Goal: Information Seeking & Learning: Learn about a topic

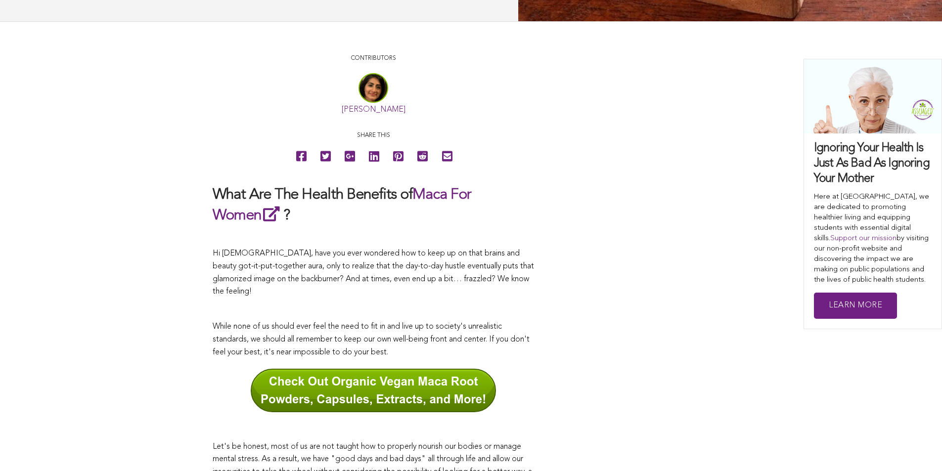
scroll to position [522, 0]
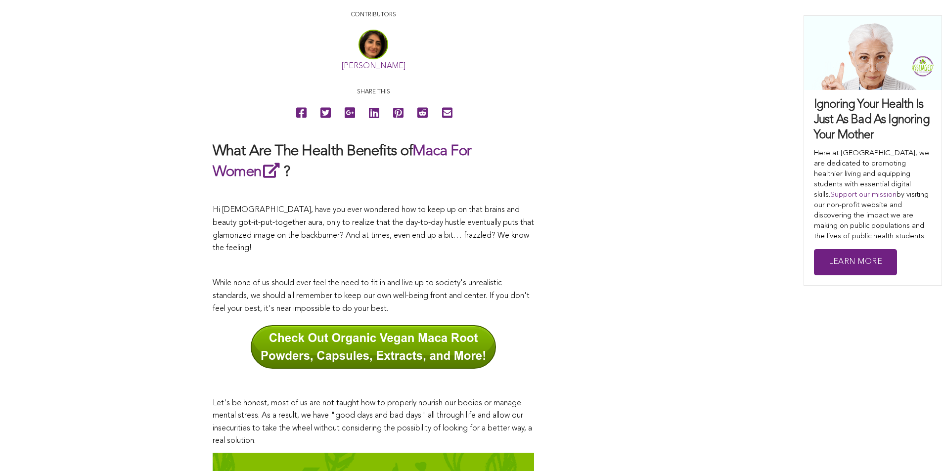
click at [320, 124] on icon at bounding box center [325, 113] width 10 height 22
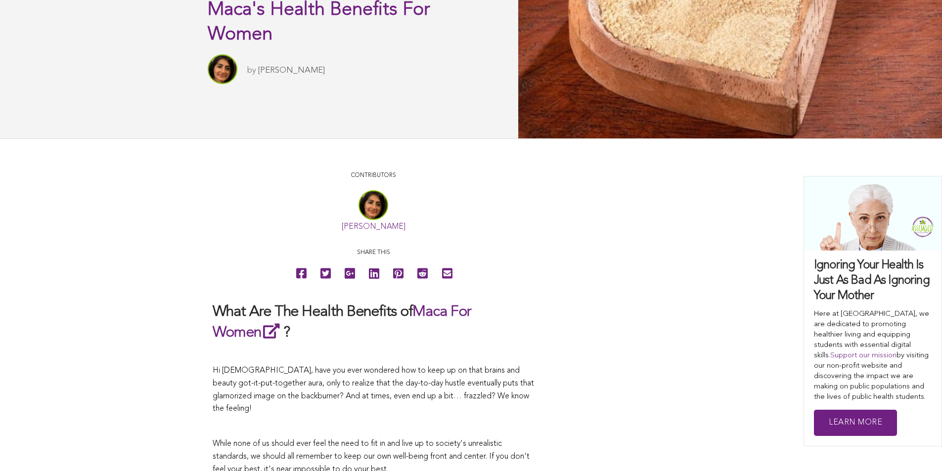
scroll to position [126, 0]
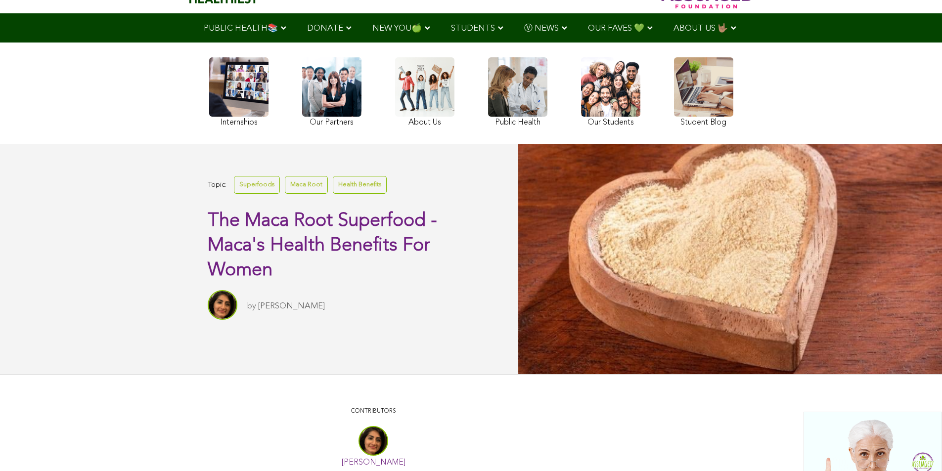
click at [674, 123] on link at bounding box center [703, 93] width 59 height 72
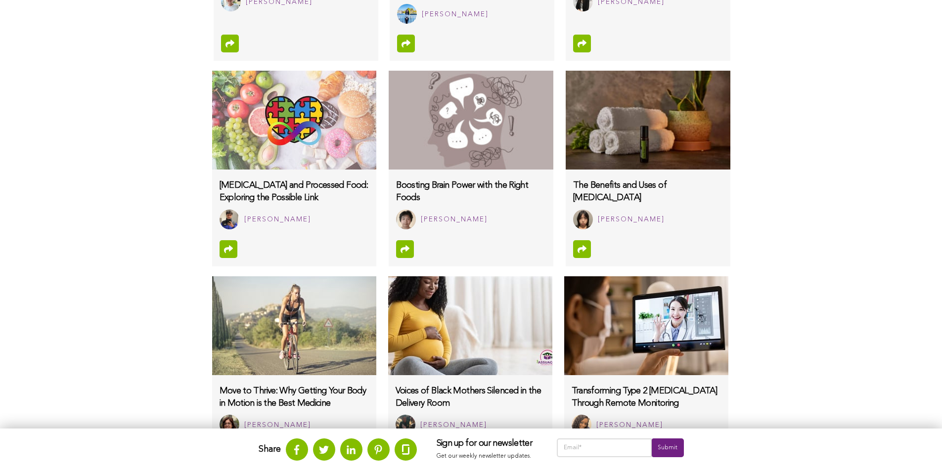
scroll to position [901, 0]
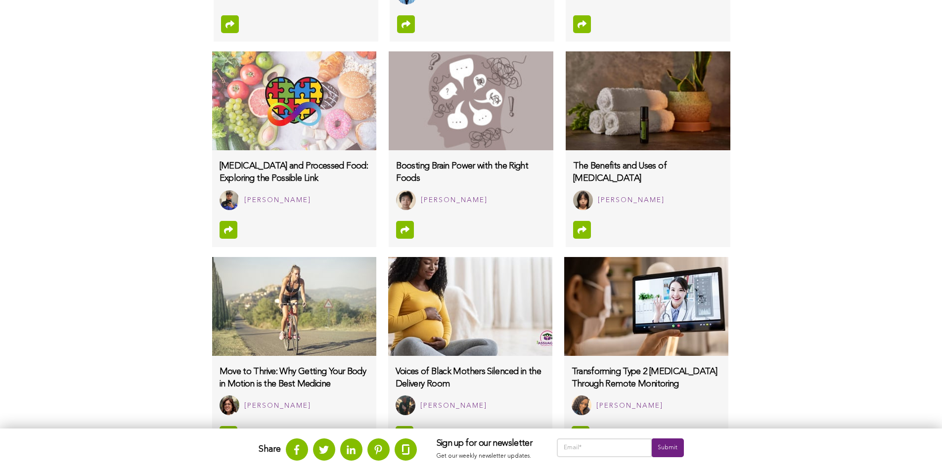
click at [389, 93] on img at bounding box center [471, 100] width 164 height 99
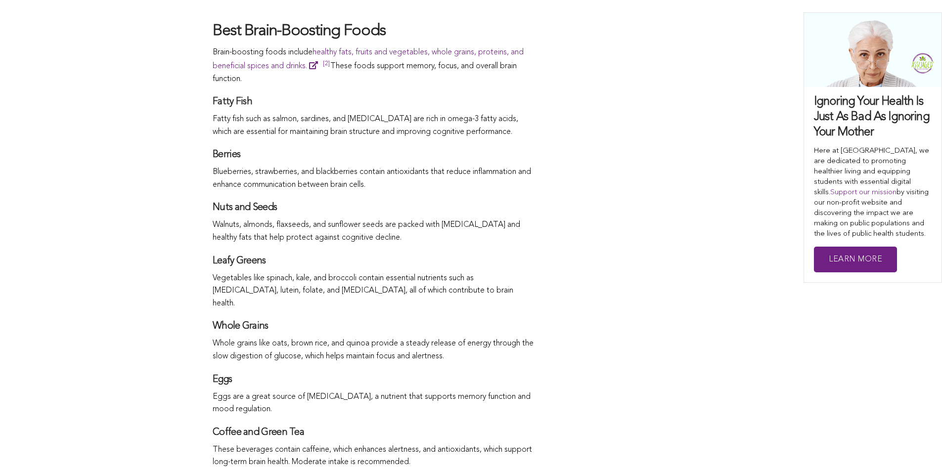
scroll to position [1046, 0]
